Goal: Task Accomplishment & Management: Complete application form

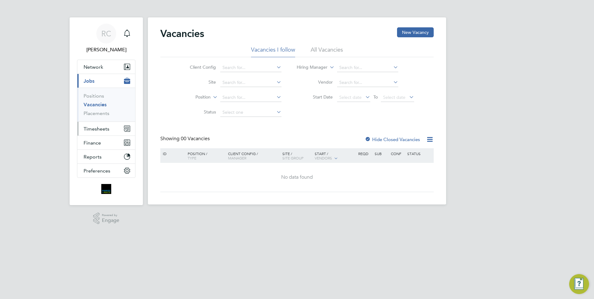
click at [97, 128] on span "Timesheets" at bounding box center [97, 129] width 26 height 6
click at [99, 128] on span "Timesheets" at bounding box center [97, 129] width 26 height 6
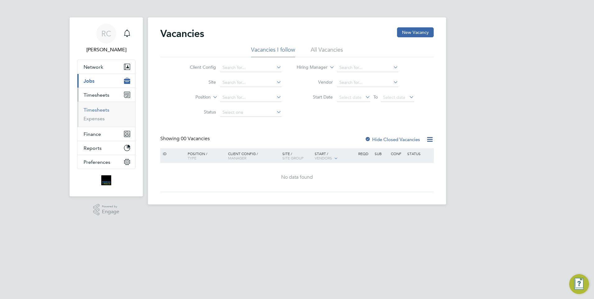
click at [95, 109] on link "Timesheets" at bounding box center [97, 110] width 26 height 6
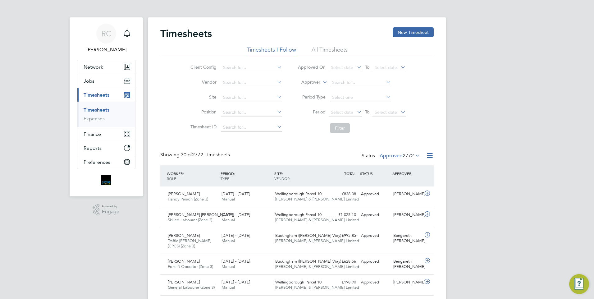
click at [406, 29] on button "New Timesheet" at bounding box center [412, 32] width 41 height 10
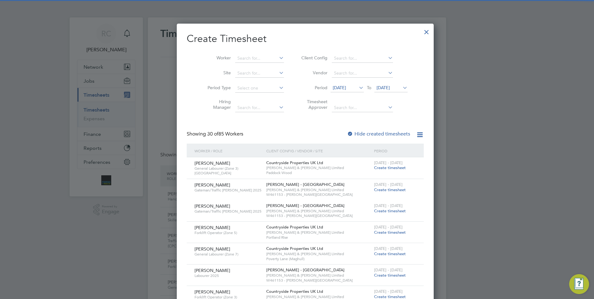
click at [249, 52] on li "Worker" at bounding box center [243, 58] width 97 height 15
click at [241, 56] on input at bounding box center [259, 58] width 49 height 9
click at [266, 67] on b "[PERSON_NAME]" at bounding box center [284, 66] width 36 height 5
type input "[PERSON_NAME]"
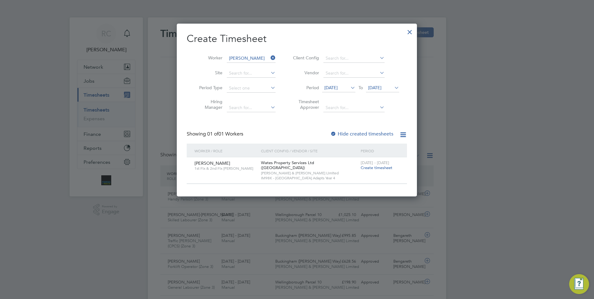
click at [373, 167] on span "Create timesheet" at bounding box center [377, 167] width 32 height 5
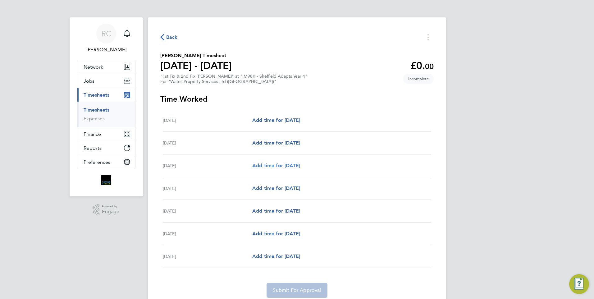
click at [278, 167] on span "Add time for [DATE]" at bounding box center [276, 165] width 48 height 6
select select "30"
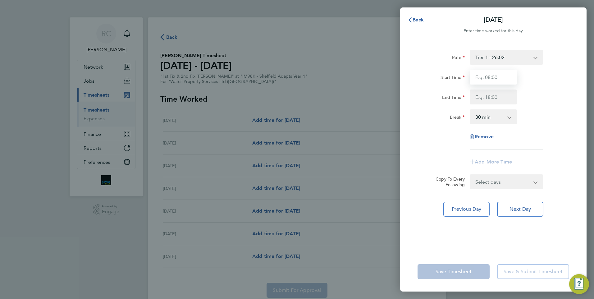
click at [502, 82] on input "Start Time" at bounding box center [492, 77] width 47 height 15
type input "08:00"
type input "16:30"
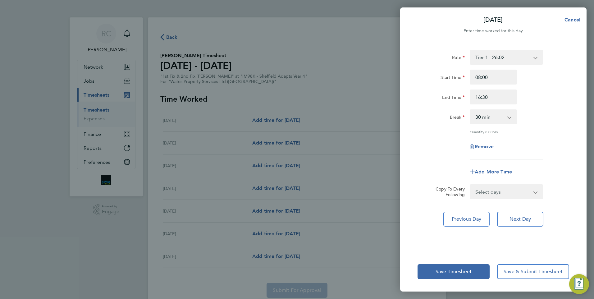
click at [475, 189] on select "Select days Day [DATE] [DATE] [DATE] [DATE]" at bounding box center [502, 192] width 65 height 14
select select "DAY"
click at [470, 185] on select "Select days Day [DATE] [DATE] [DATE] [DATE]" at bounding box center [502, 192] width 65 height 14
select select "[DATE]"
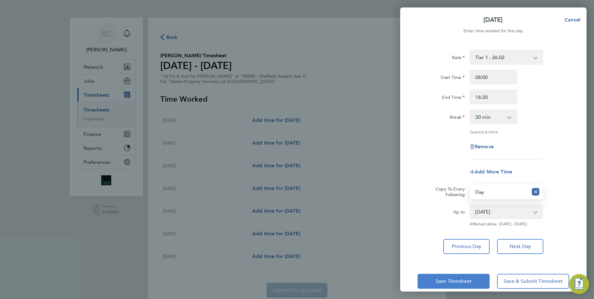
click at [458, 279] on span "Save Timesheet" at bounding box center [453, 281] width 36 height 6
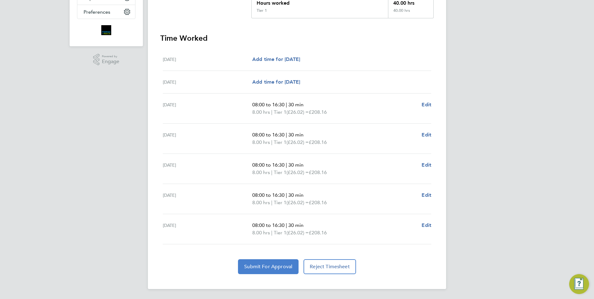
click at [273, 261] on button "Submit For Approval" at bounding box center [268, 266] width 61 height 15
